Goal: Transaction & Acquisition: Purchase product/service

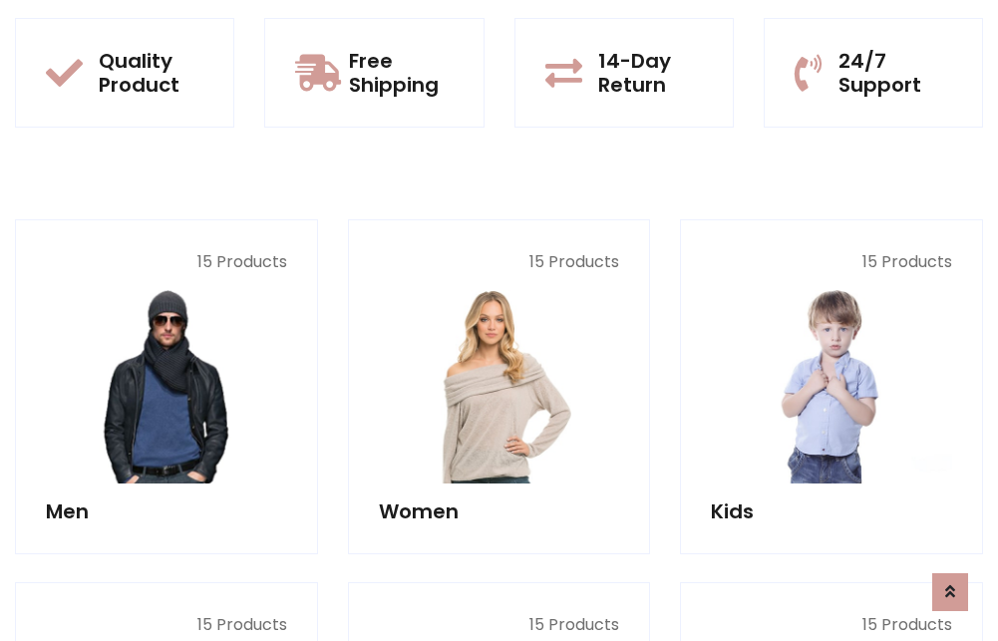
scroll to position [1728, 0]
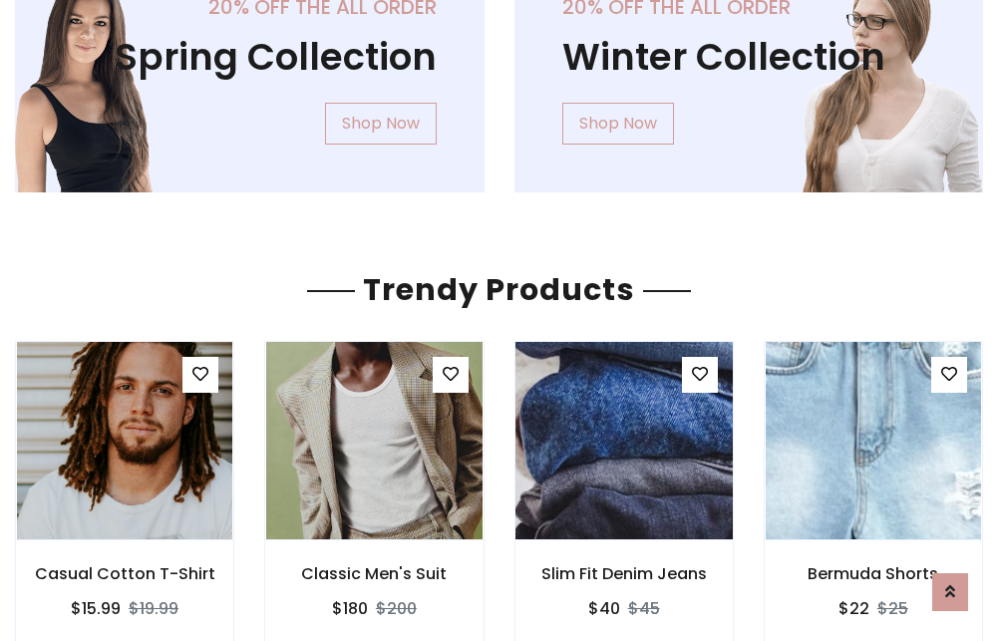
click at [623, 441] on img at bounding box center [624, 440] width 259 height 479
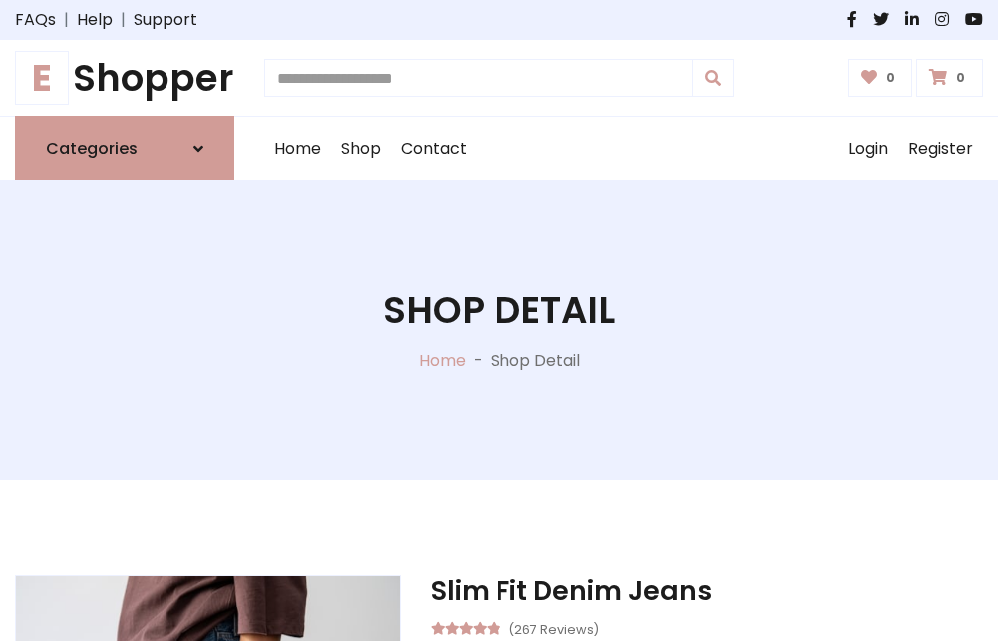
click at [125, 78] on h1 "E Shopper" at bounding box center [124, 78] width 219 height 44
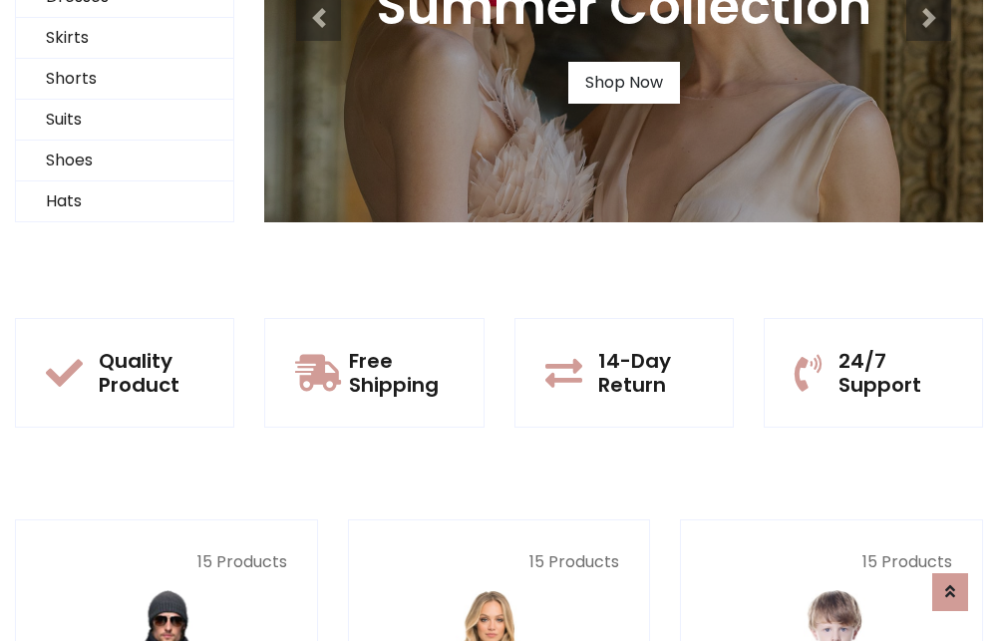
scroll to position [192, 0]
